Goal: Information Seeking & Learning: Learn about a topic

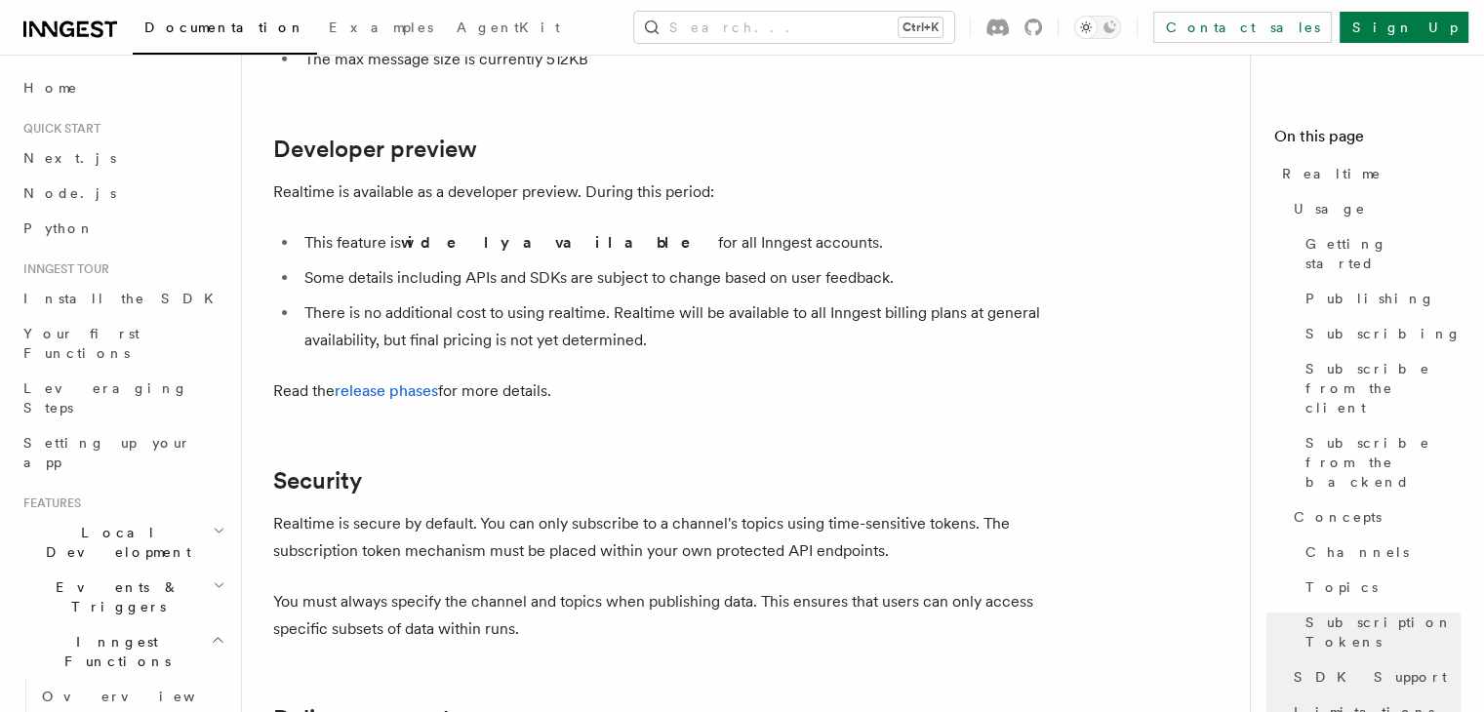
scroll to position [6278, 0]
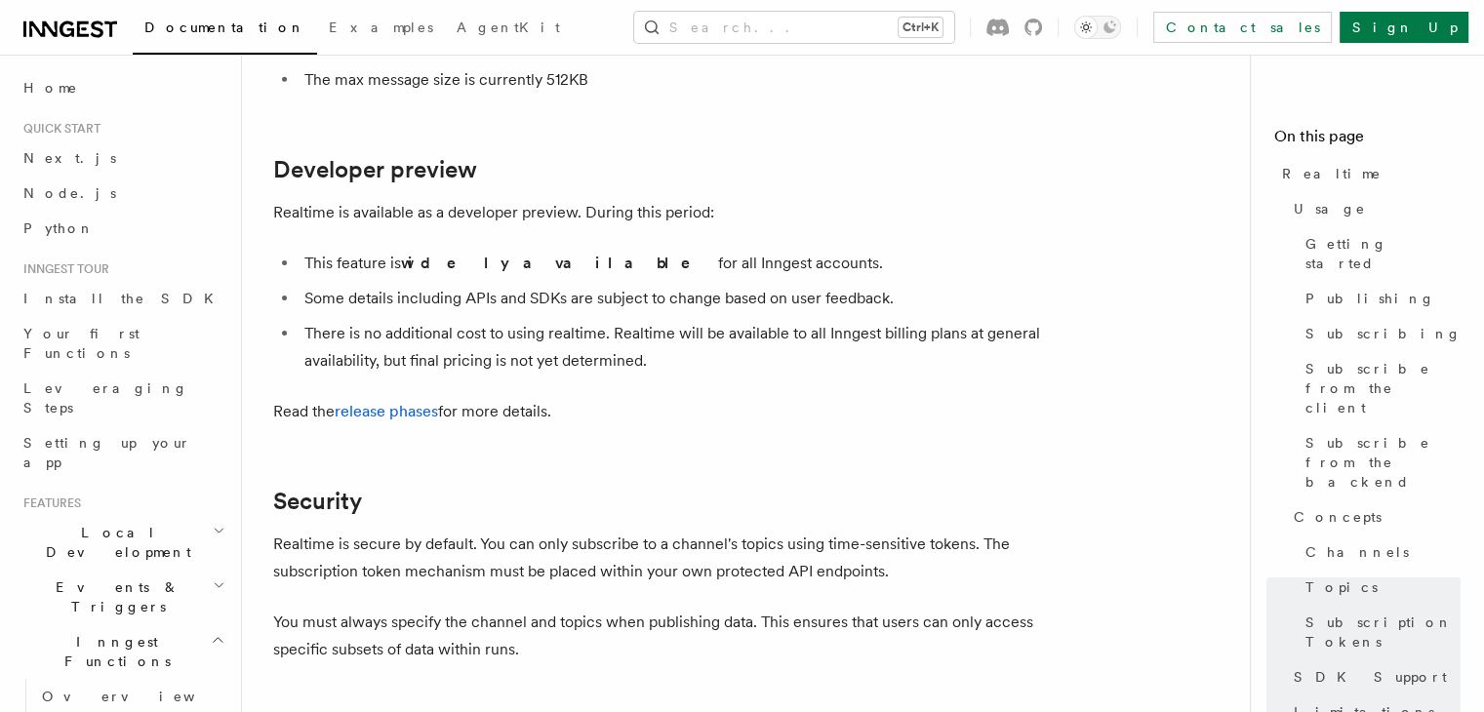
drag, startPoint x: 800, startPoint y: 216, endPoint x: 611, endPoint y: 227, distance: 189.7
click at [611, 250] on li "This feature is widely available for all Inngest accounts." at bounding box center [676, 263] width 755 height 27
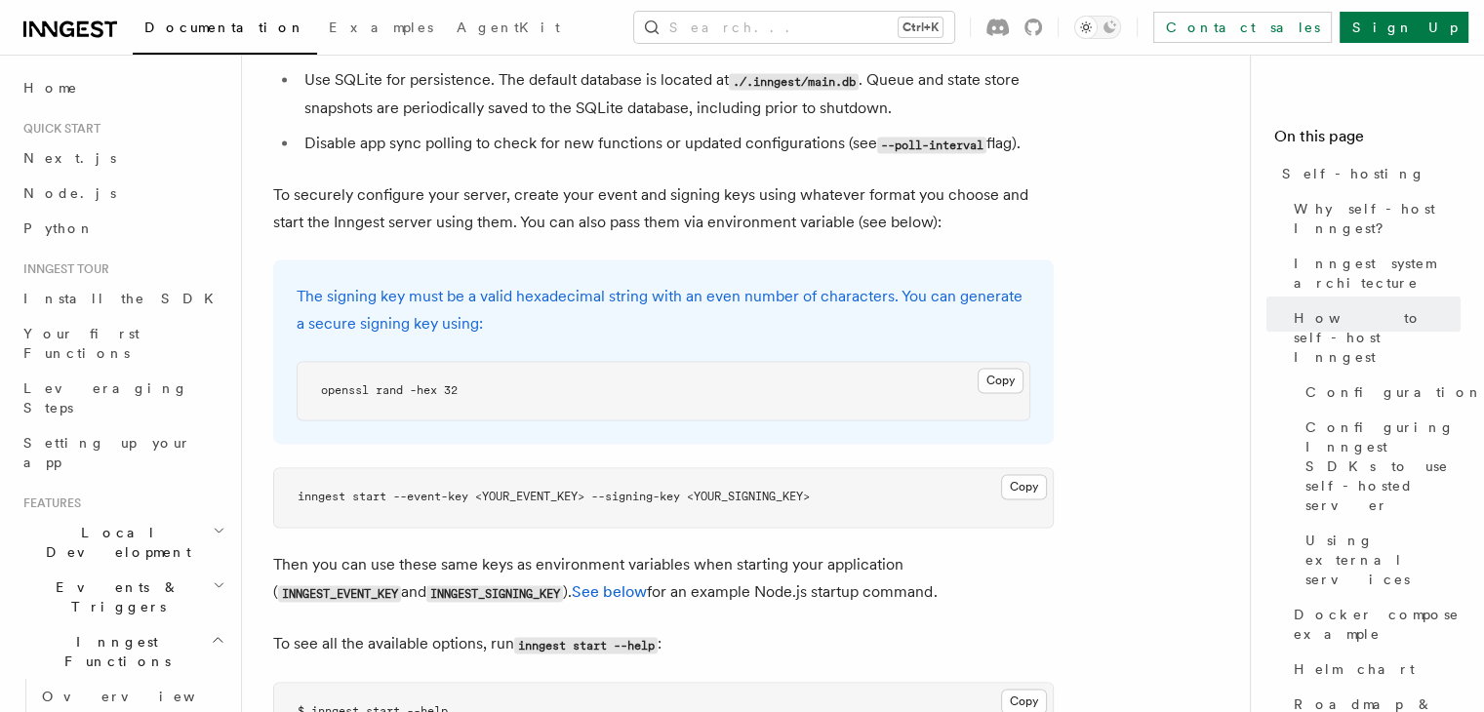
scroll to position [2794, 0]
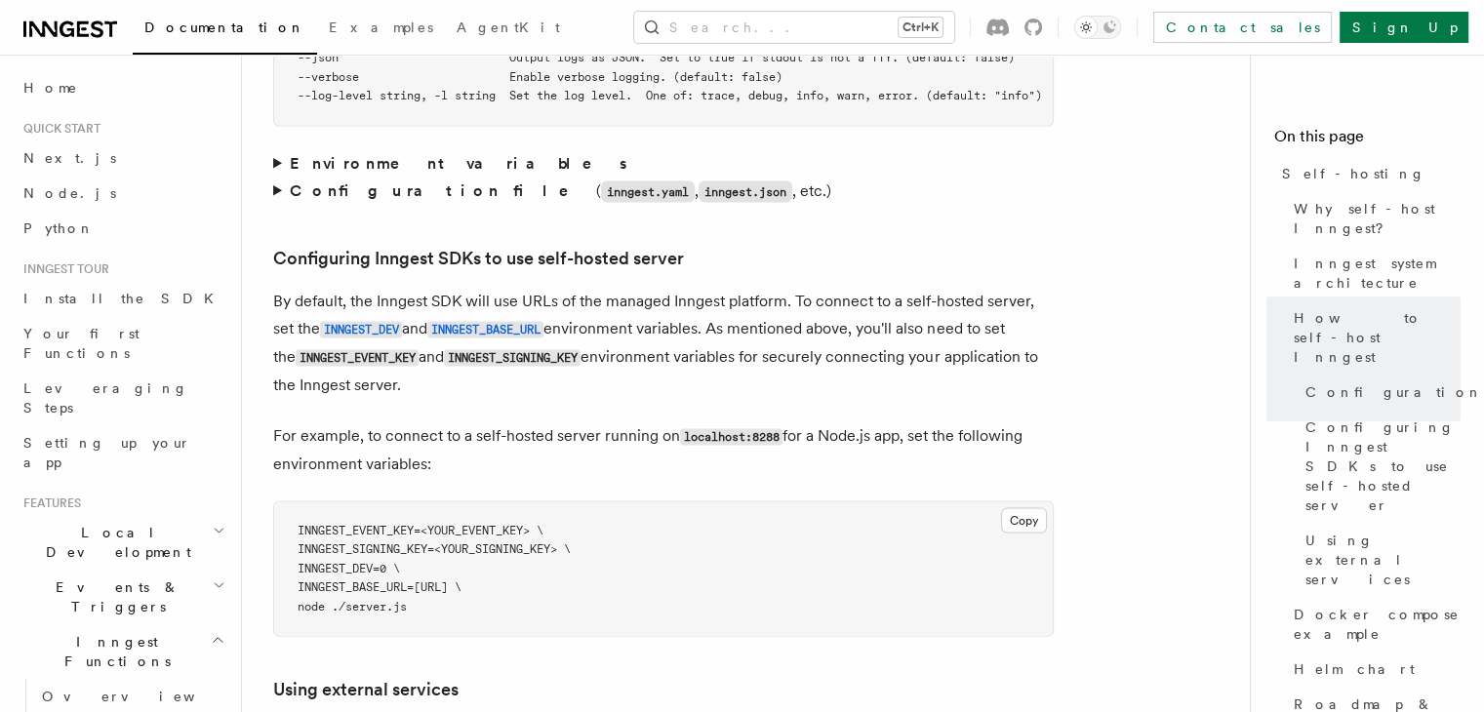
scroll to position [4075, 0]
click at [390, 422] on p "For example, to connect to a self-hosted server running on localhost:8288 for a…" at bounding box center [663, 450] width 781 height 56
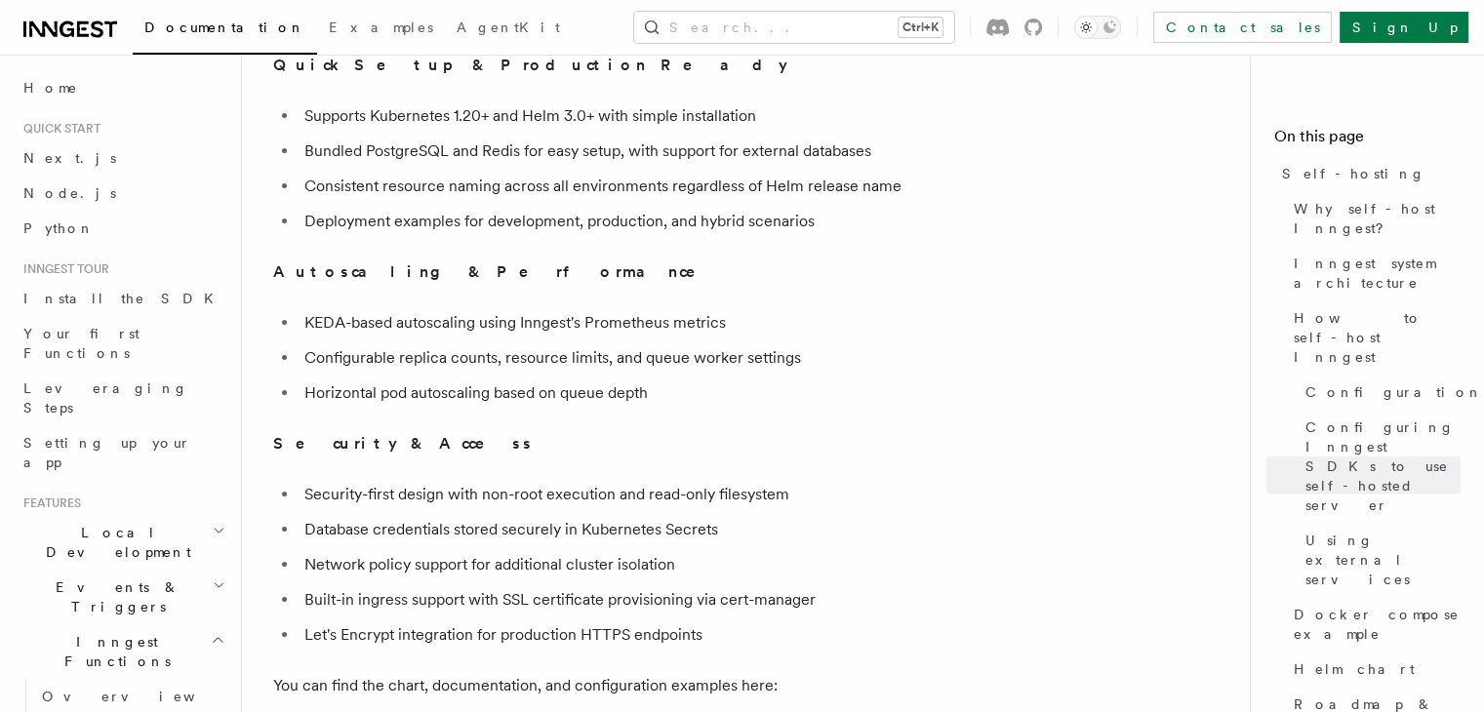
scroll to position [6940, 0]
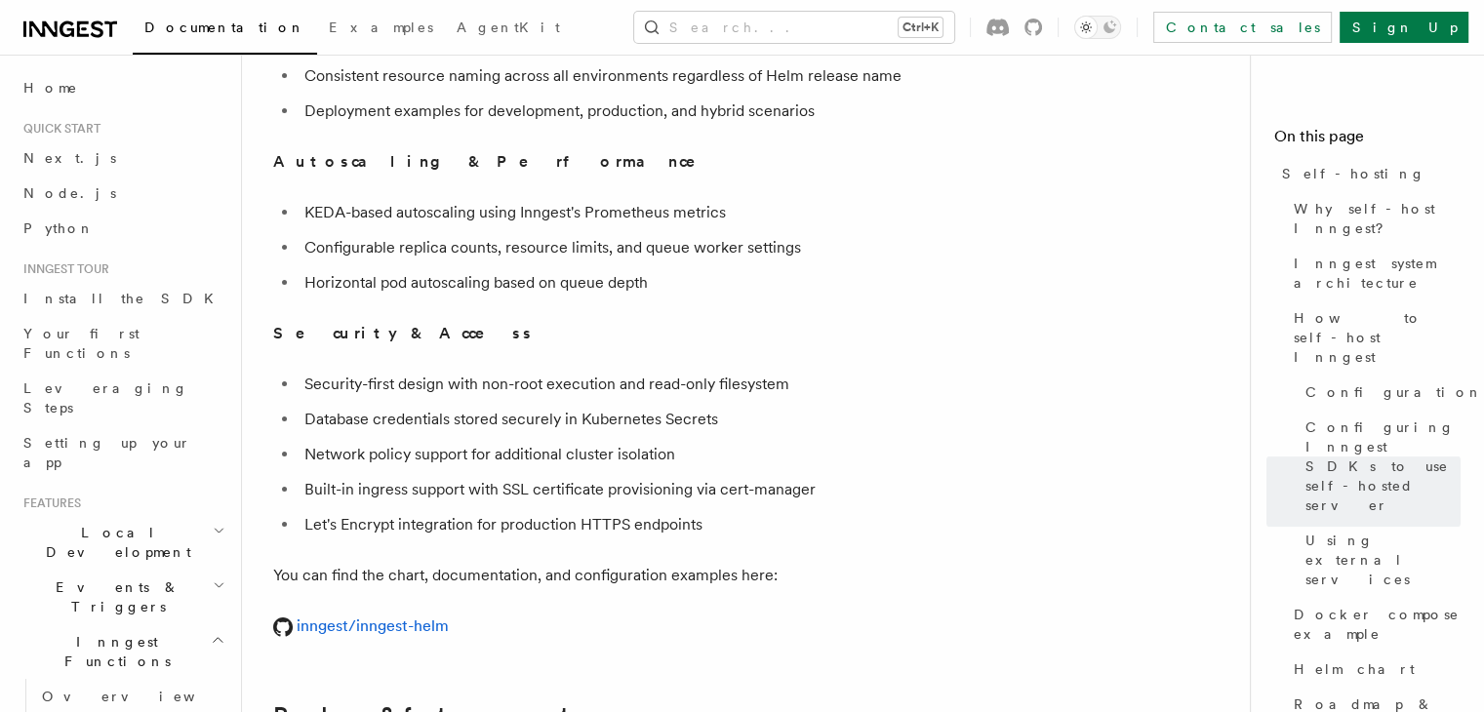
click at [396, 613] on p "inngest/inngest-helm" at bounding box center [663, 626] width 781 height 27
click at [396, 617] on link "inngest/inngest-helm" at bounding box center [361, 626] width 176 height 19
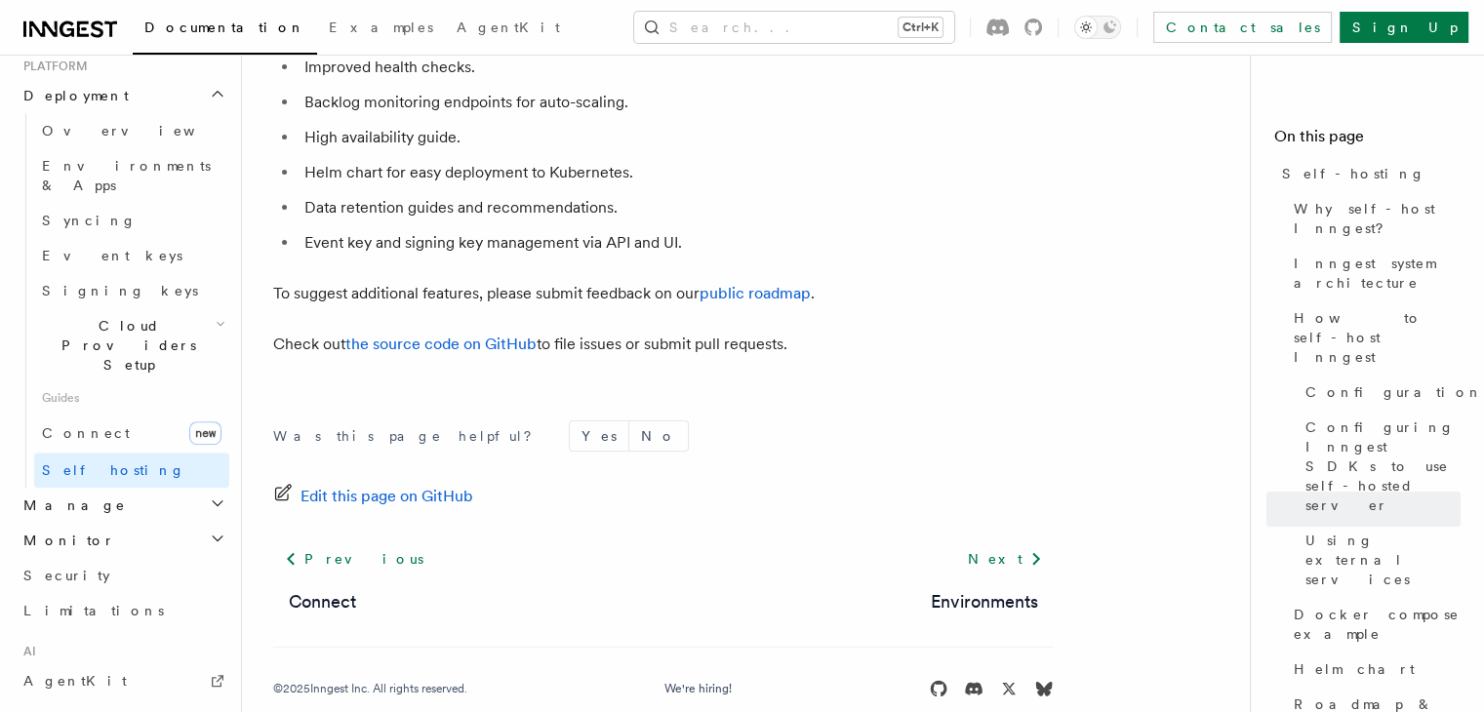
scroll to position [993, 0]
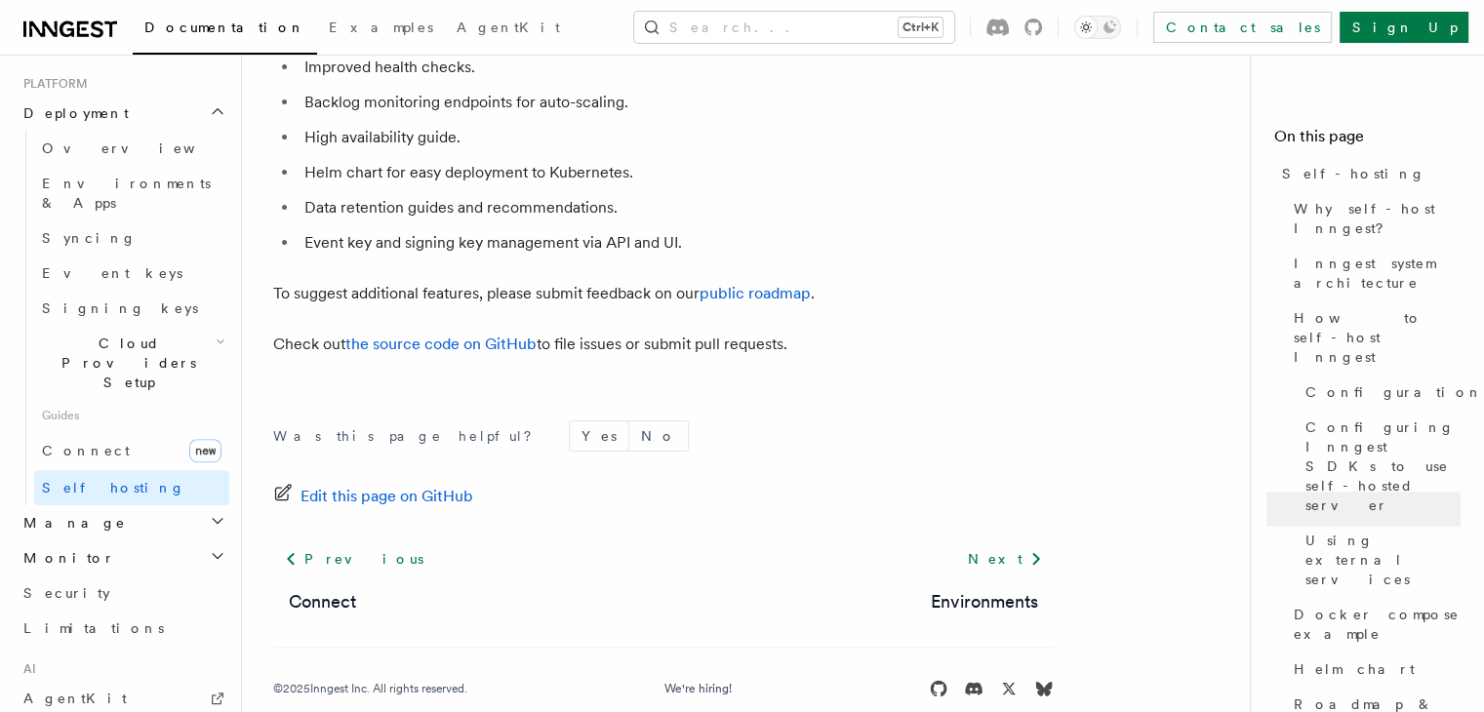
click at [152, 506] on h2 "Manage" at bounding box center [123, 523] width 214 height 35
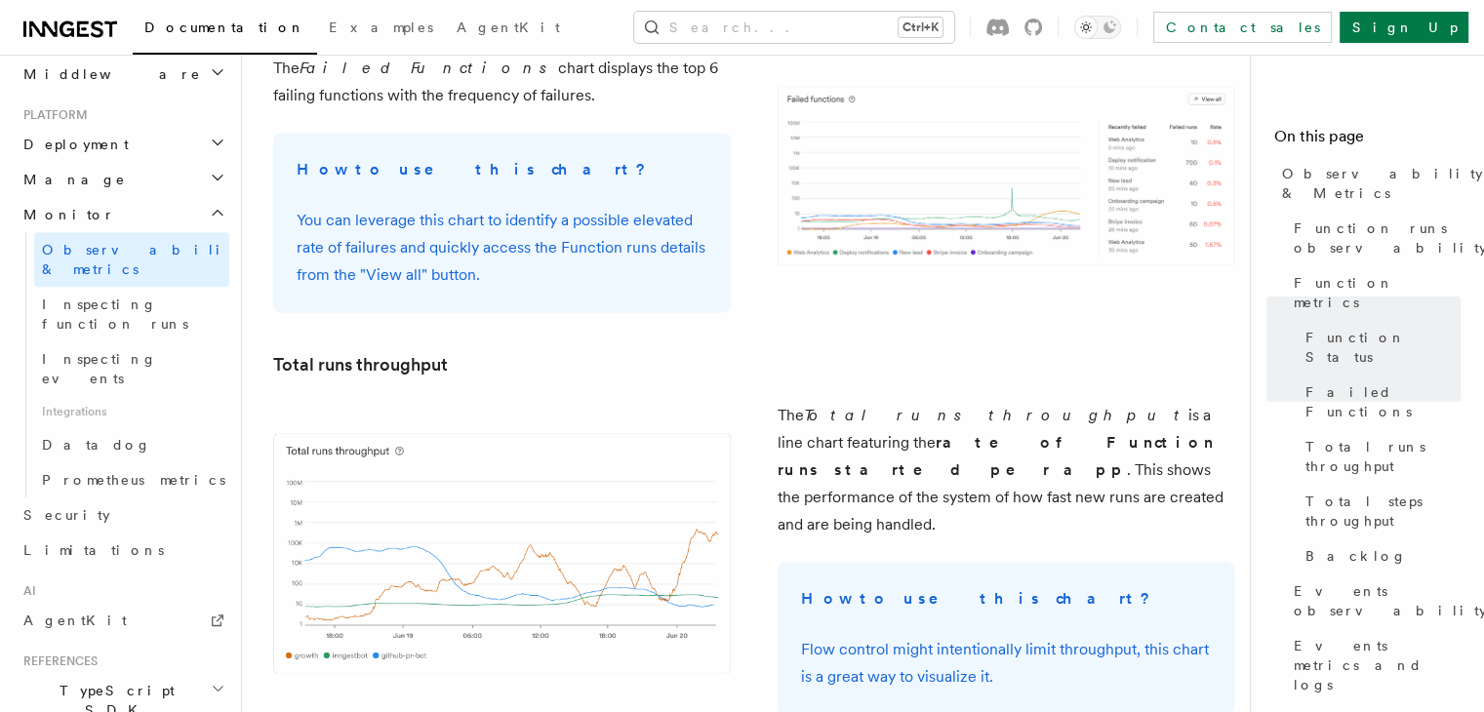
scroll to position [1056, 0]
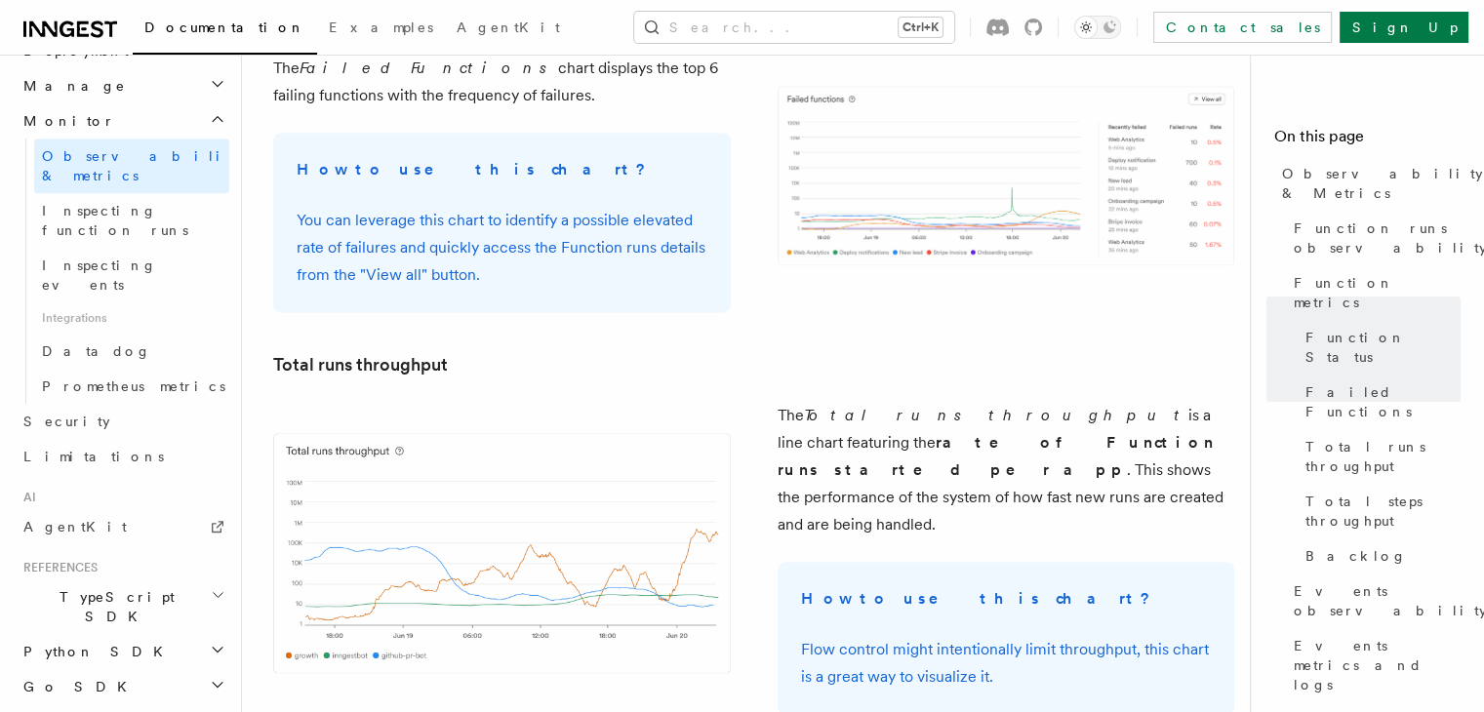
click at [67, 588] on span "TypeScript SDK" at bounding box center [113, 607] width 195 height 39
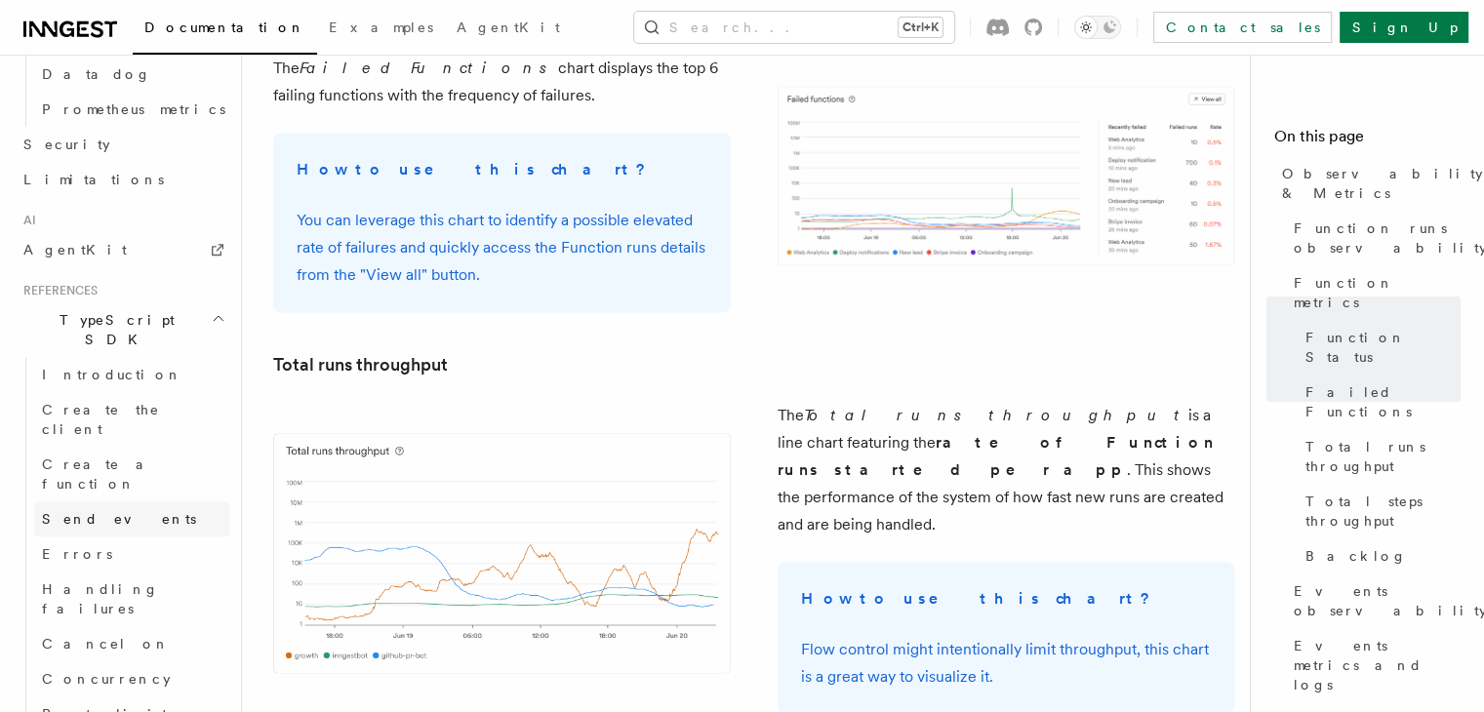
scroll to position [1346, 0]
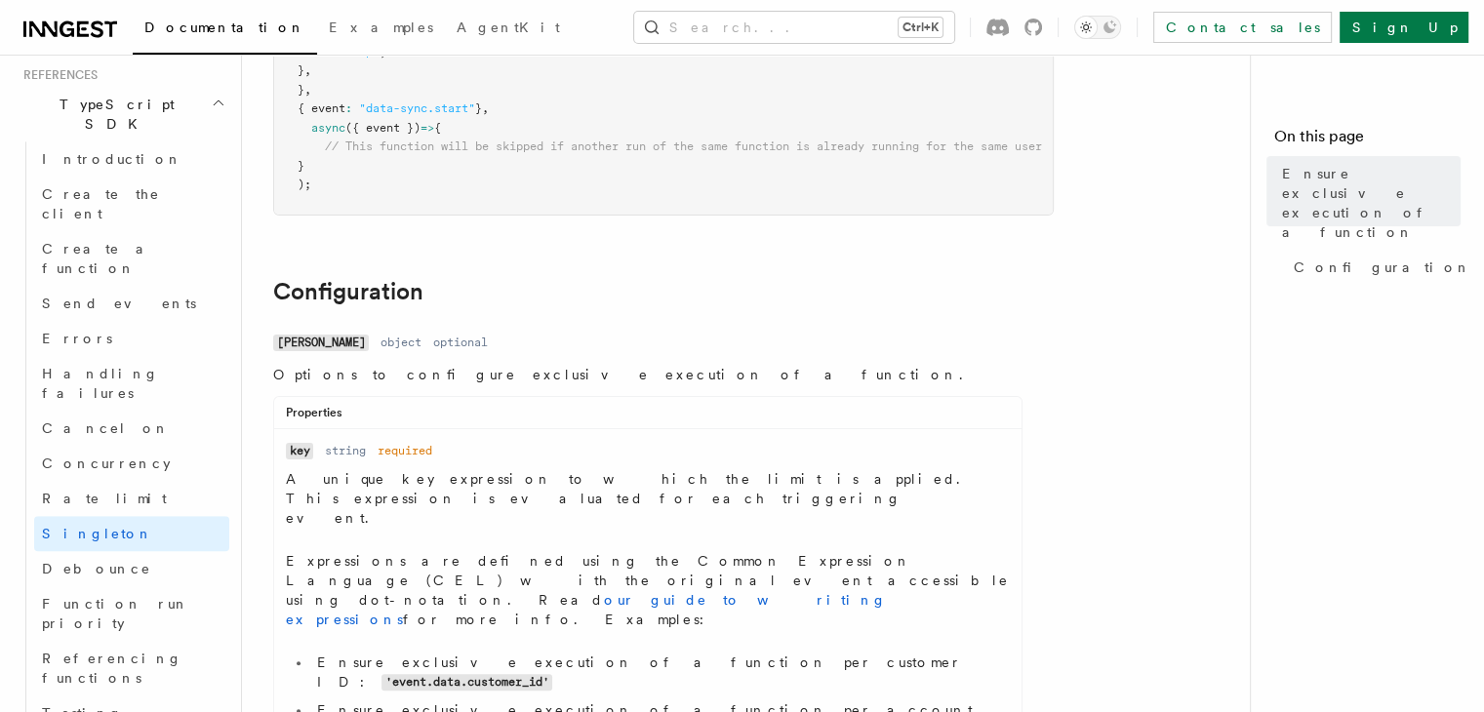
scroll to position [383, 0]
click at [159, 551] on link "Debounce" at bounding box center [131, 568] width 195 height 35
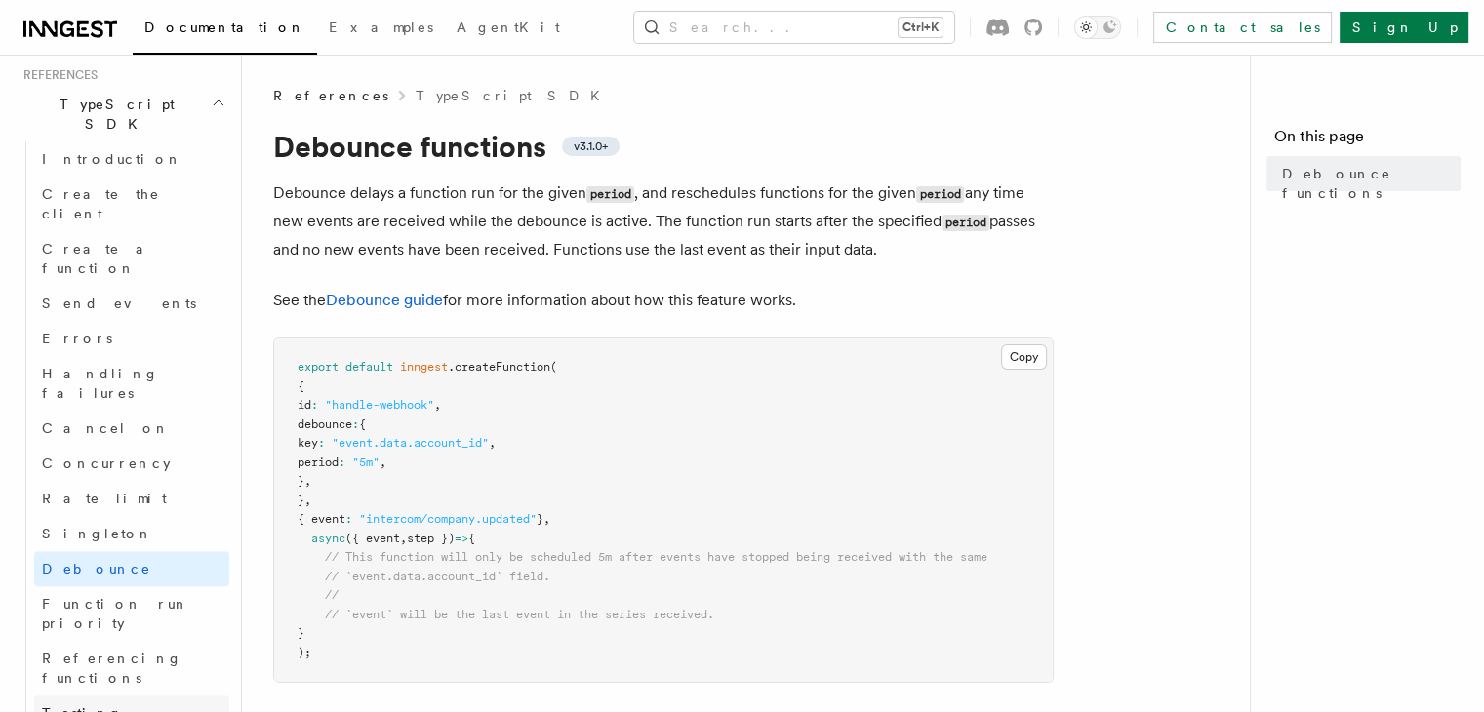
click at [183, 696] on link "Testing" at bounding box center [131, 713] width 195 height 35
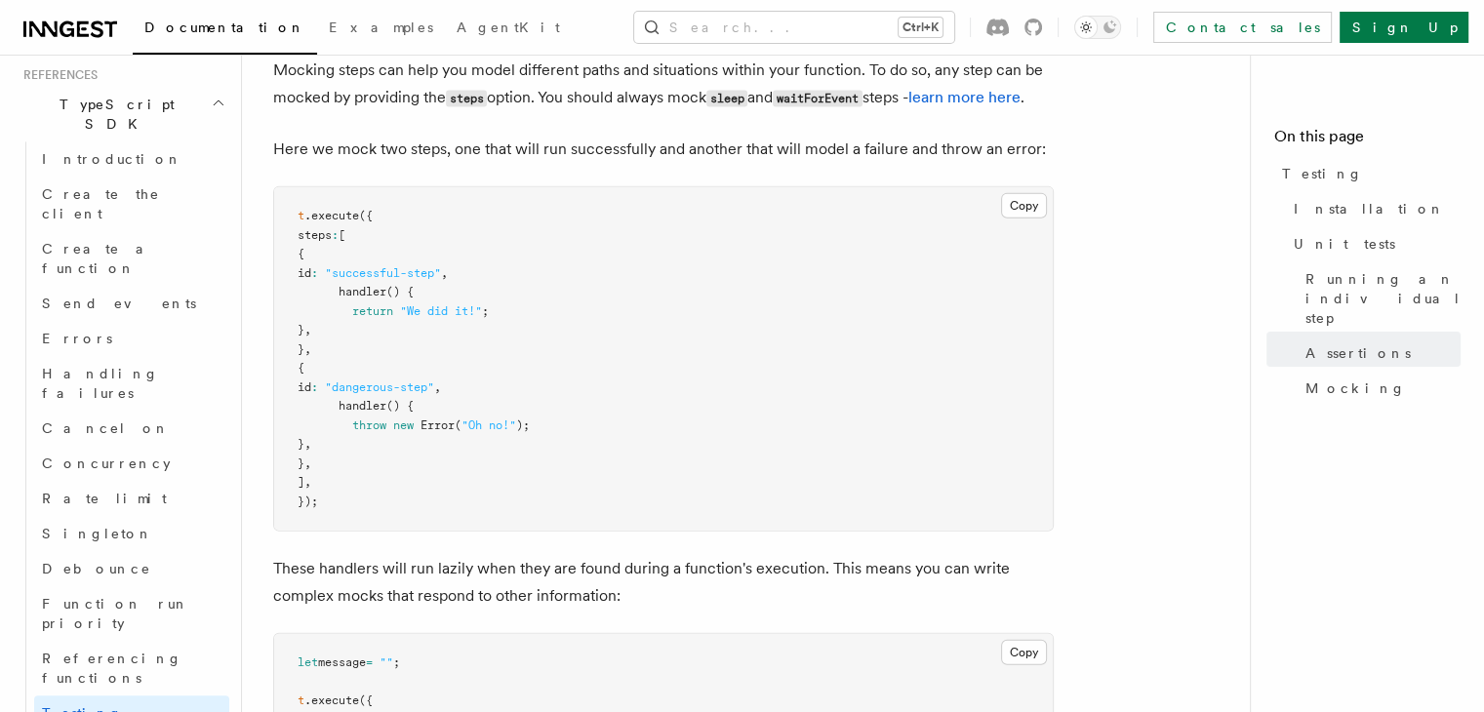
scroll to position [4519, 0]
click at [1006, 104] on link "learn more here" at bounding box center [965, 95] width 112 height 19
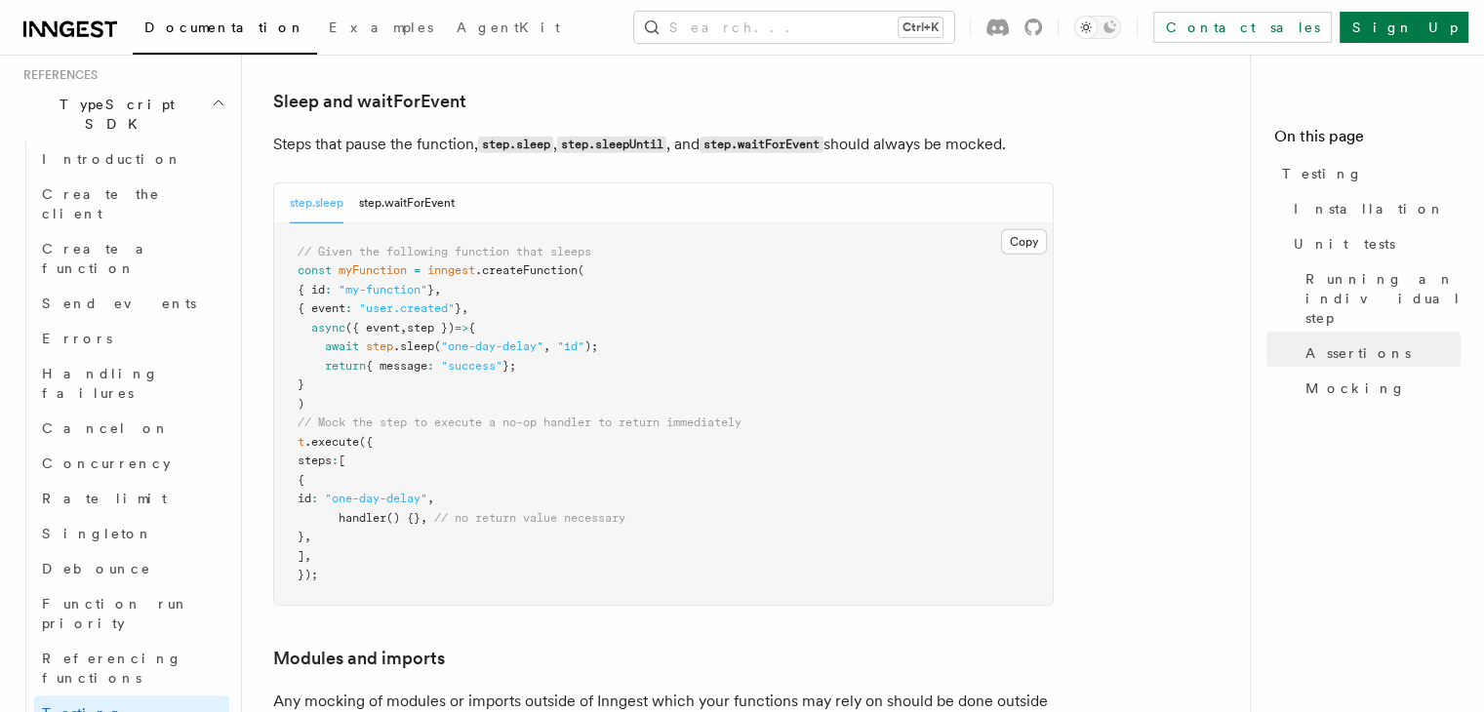
scroll to position [5496, 0]
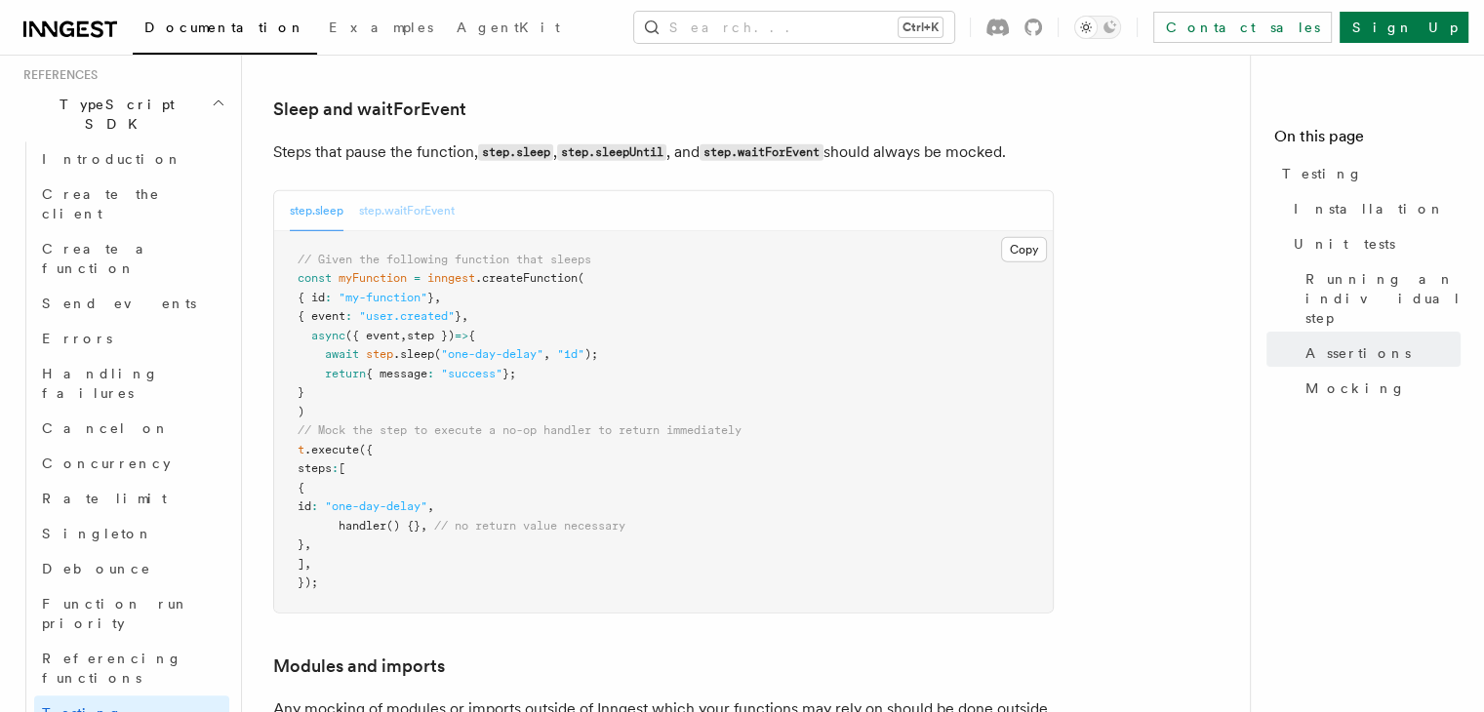
click at [427, 231] on button "step.waitForEvent" at bounding box center [407, 211] width 96 height 40
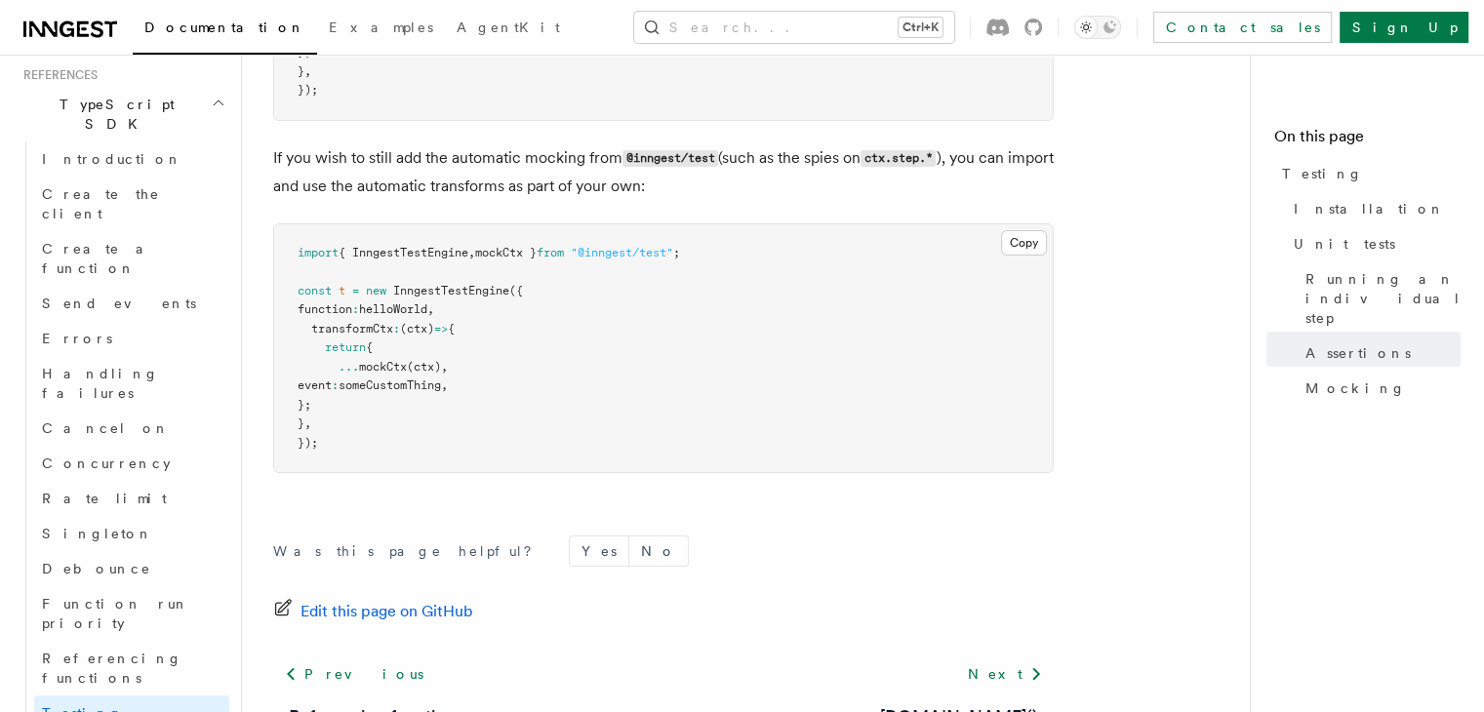
scroll to position [7389, 0]
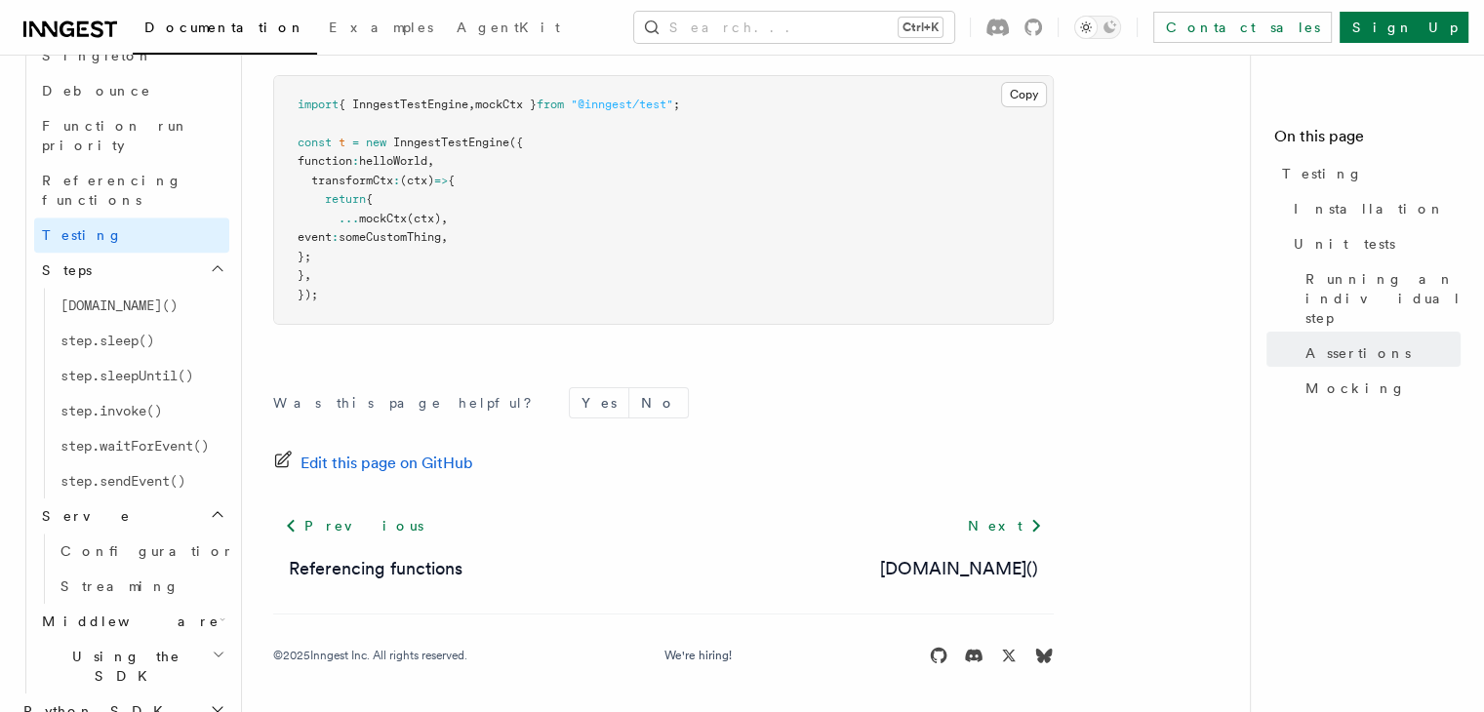
scroll to position [1763, 0]
click at [165, 603] on h2 "Middleware" at bounding box center [131, 620] width 195 height 35
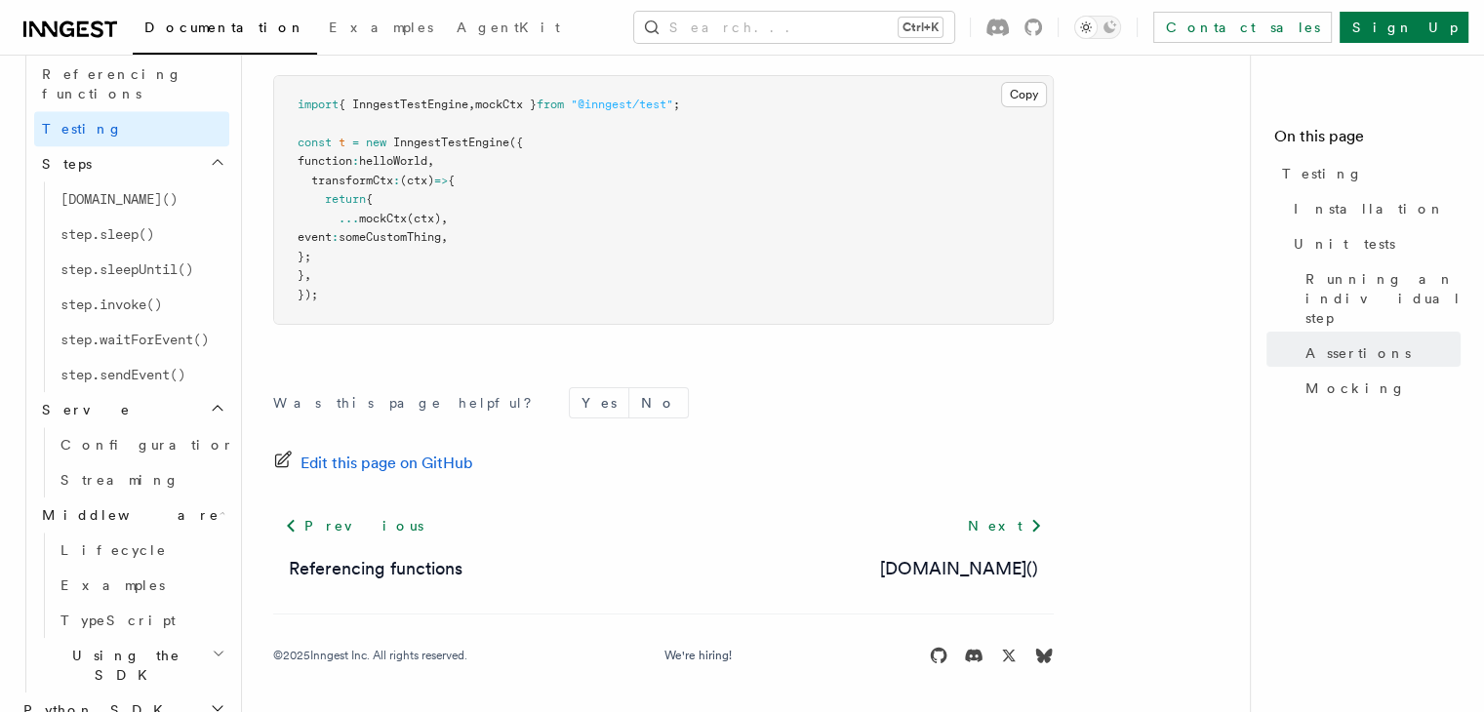
click at [589, 532] on div "Previous Referencing functions Next [DOMAIN_NAME]()" at bounding box center [663, 545] width 781 height 74
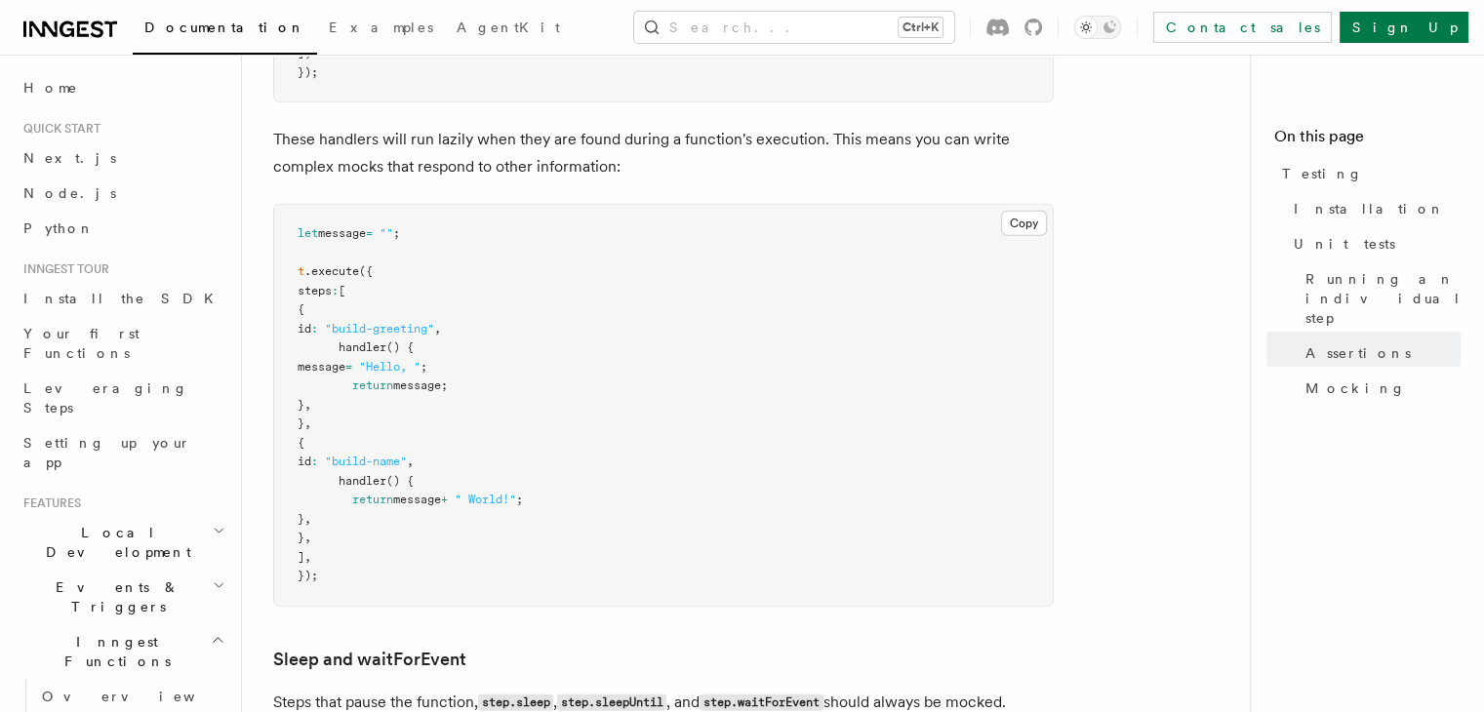
scroll to position [5536, 0]
